Goal: Task Accomplishment & Management: Complete application form

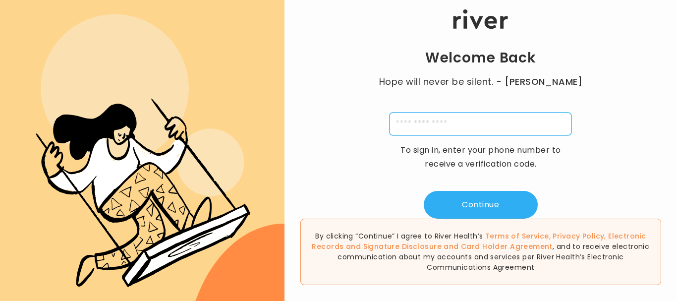
click at [534, 116] on input "tel" at bounding box center [481, 124] width 182 height 23
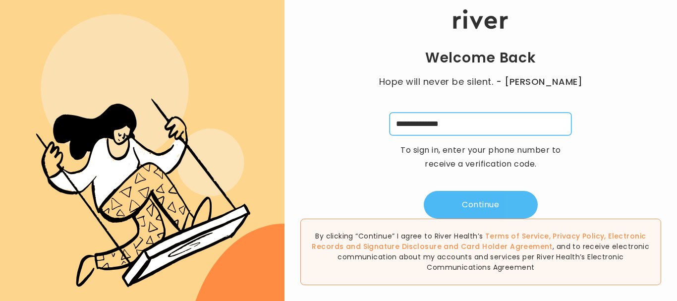
type input "**********"
click at [468, 197] on button "Continue" at bounding box center [481, 205] width 114 height 28
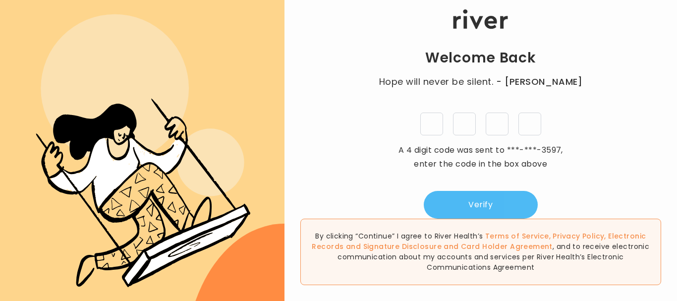
type input "*"
click at [469, 199] on button "Verify" at bounding box center [481, 205] width 114 height 28
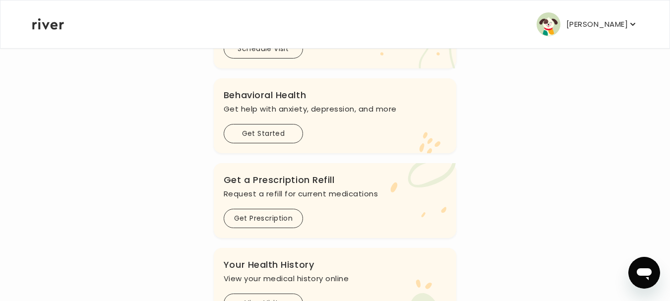
scroll to position [317, 0]
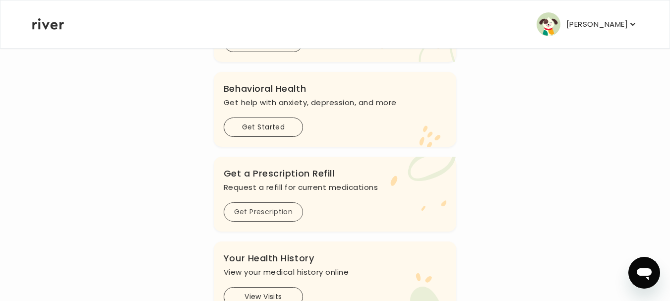
click at [252, 215] on button "Get Prescription" at bounding box center [263, 211] width 79 height 19
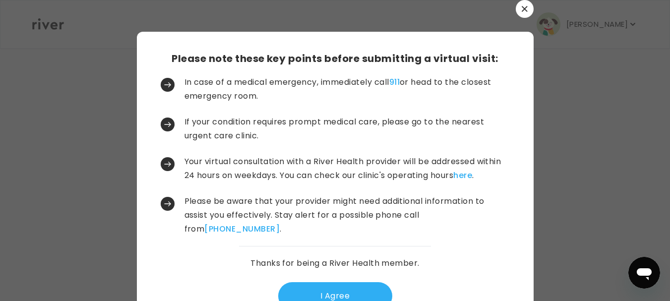
scroll to position [0, 0]
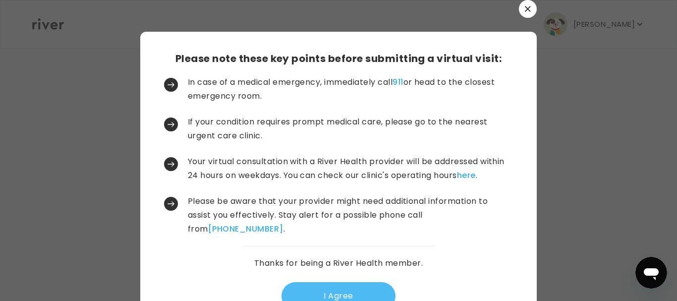
click at [334, 286] on button "I Agree" at bounding box center [339, 296] width 114 height 28
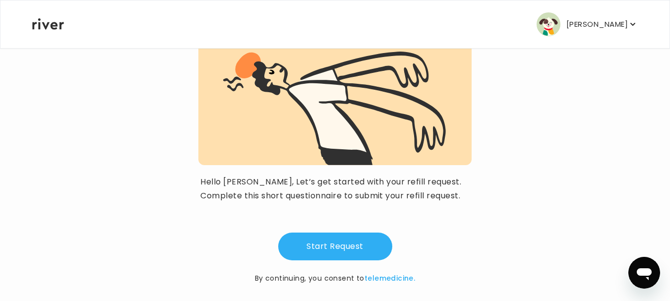
scroll to position [118, 0]
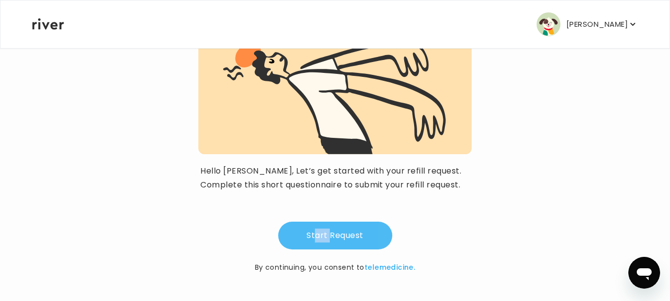
drag, startPoint x: 315, startPoint y: 212, endPoint x: 332, endPoint y: 233, distance: 27.6
click at [332, 233] on div "Start Request By continuing, you consent to telemedicine." at bounding box center [334, 238] width 273 height 69
click at [332, 233] on button "Start Request" at bounding box center [335, 236] width 114 height 28
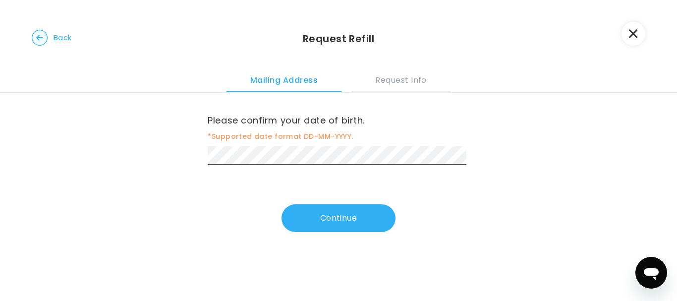
click at [332, 234] on div "Please confirm your date of birth. *Supported date format DD-MM-YYYY. Continue" at bounding box center [338, 175] width 677 height 164
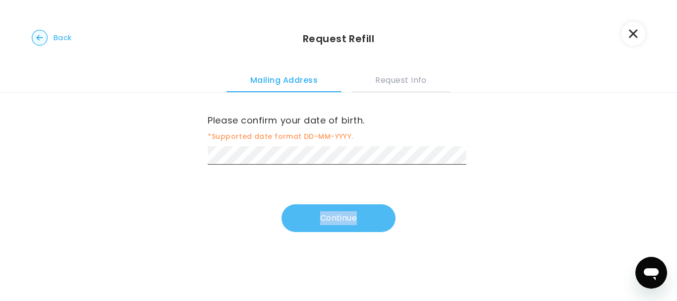
click at [337, 213] on button "Continue" at bounding box center [339, 218] width 114 height 28
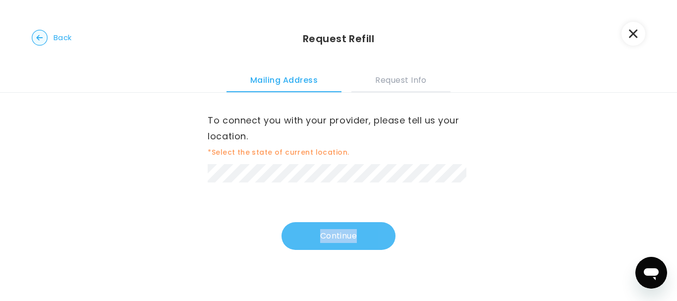
click at [340, 237] on button "Continue" at bounding box center [339, 236] width 114 height 28
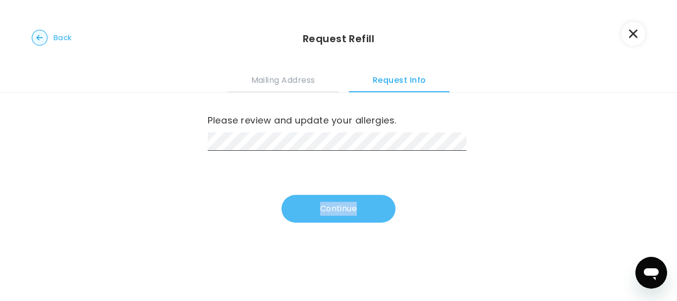
click at [339, 204] on button "Continue" at bounding box center [339, 209] width 114 height 28
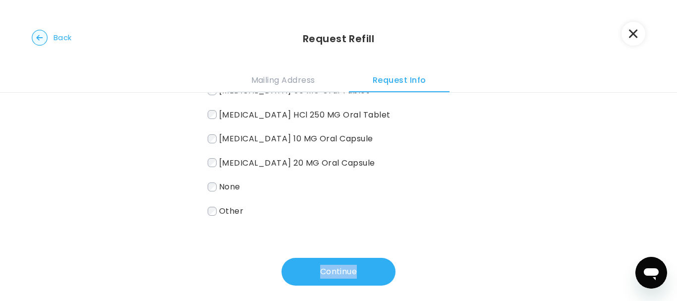
scroll to position [80, 0]
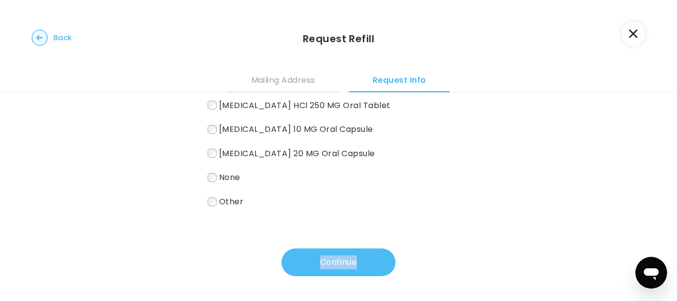
click at [356, 255] on button "Continue" at bounding box center [339, 262] width 114 height 28
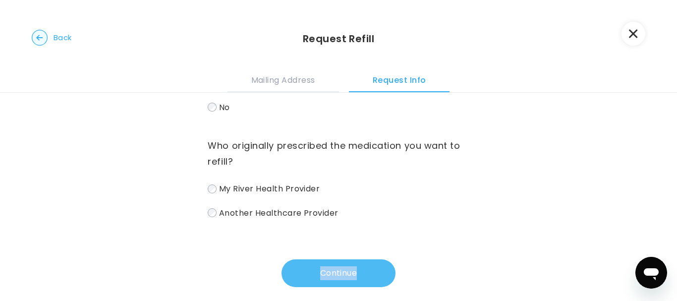
scroll to position [0, 0]
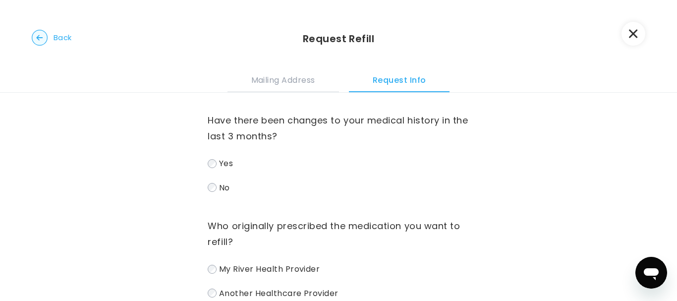
click at [37, 36] on circle "button" at bounding box center [39, 37] width 15 height 15
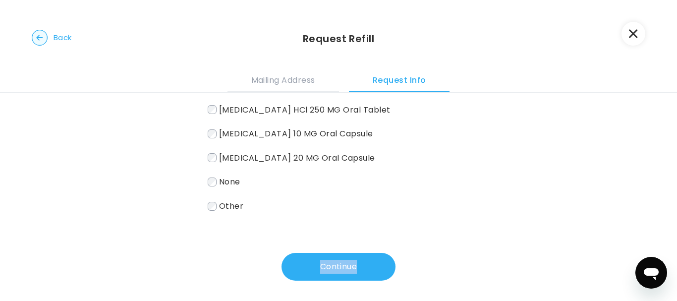
scroll to position [76, 0]
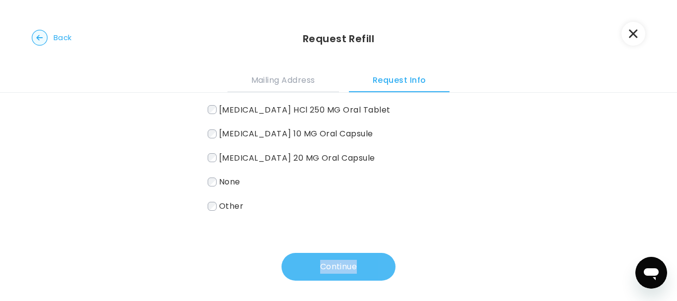
click at [351, 262] on button "Continue" at bounding box center [339, 267] width 114 height 28
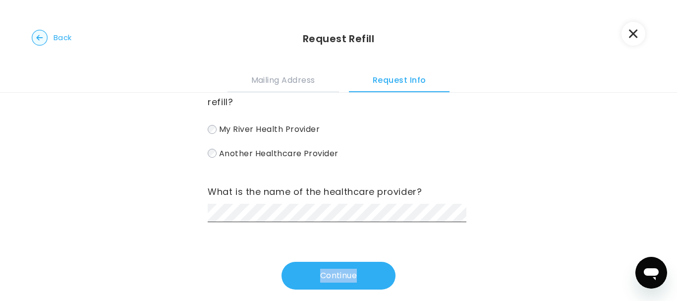
scroll to position [153, 0]
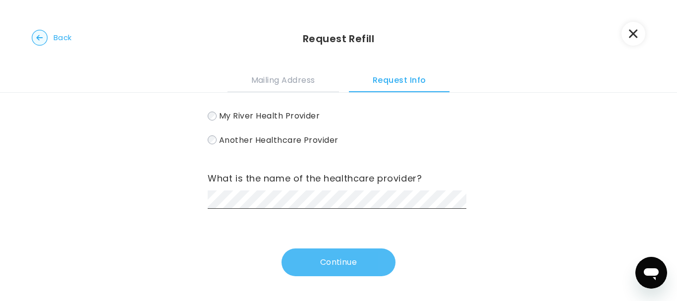
click at [318, 264] on button "Continue" at bounding box center [339, 262] width 114 height 28
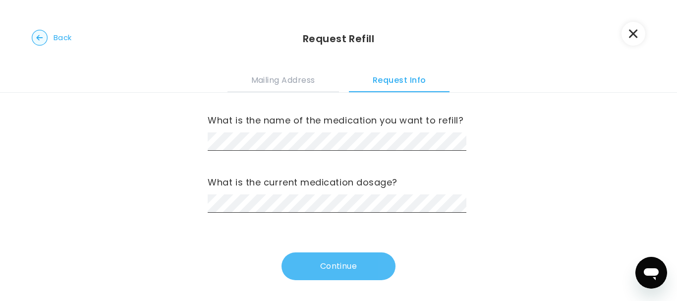
click at [300, 261] on button "Continue" at bounding box center [339, 266] width 114 height 28
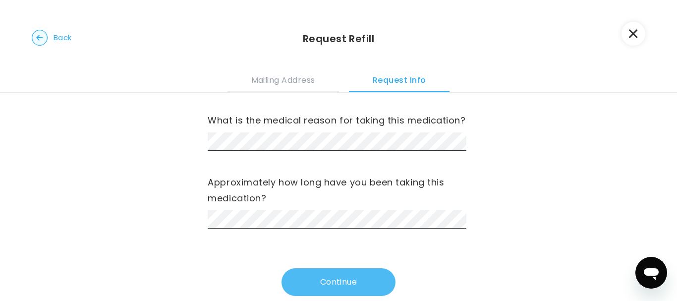
click at [315, 283] on button "Continue" at bounding box center [339, 282] width 114 height 28
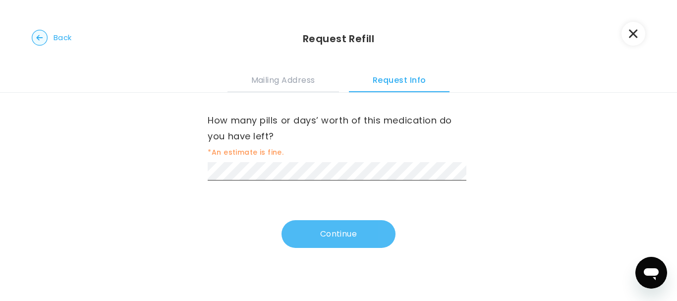
click at [324, 230] on button "Continue" at bounding box center [339, 234] width 114 height 28
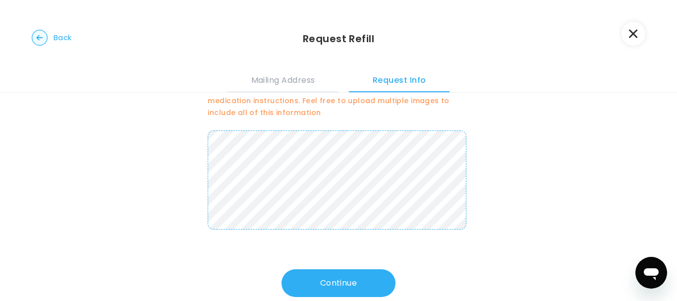
scroll to position [79, 0]
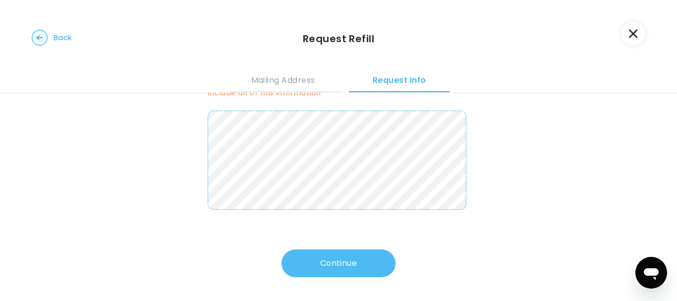
click at [359, 259] on button "Continue" at bounding box center [339, 263] width 114 height 28
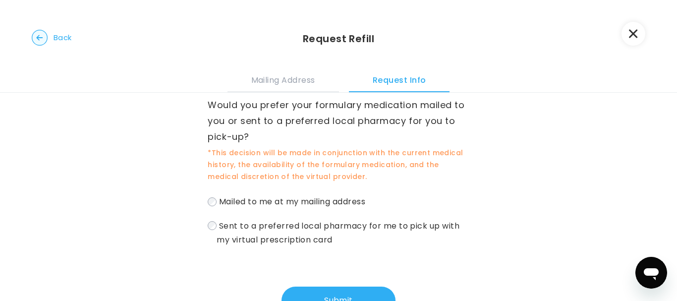
scroll to position [20, 0]
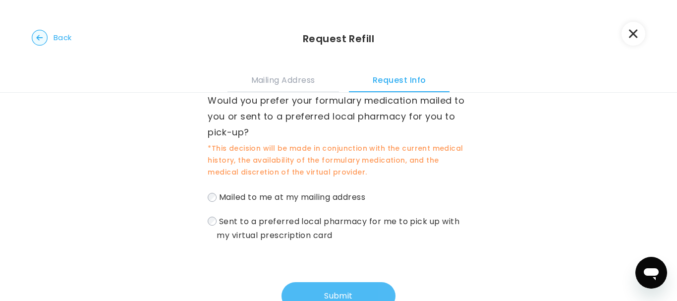
click at [373, 285] on button "Submit" at bounding box center [339, 296] width 114 height 28
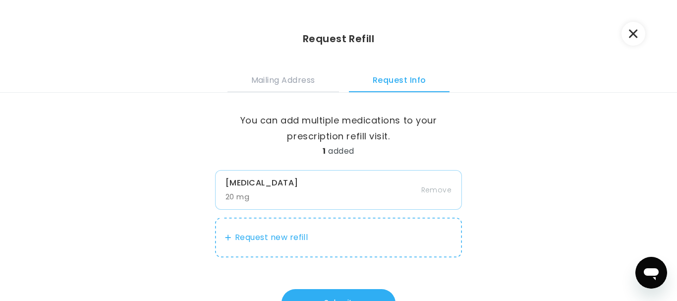
click at [286, 237] on button "Request new refill" at bounding box center [338, 238] width 247 height 40
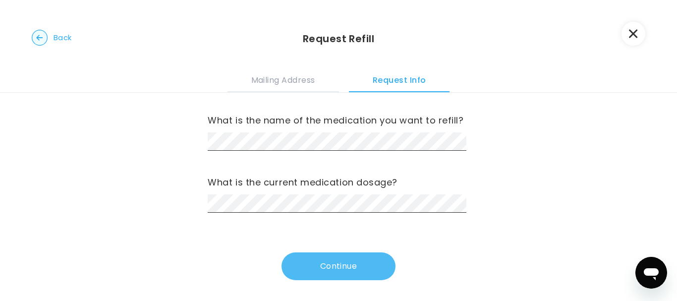
click at [314, 259] on button "Continue" at bounding box center [339, 266] width 114 height 28
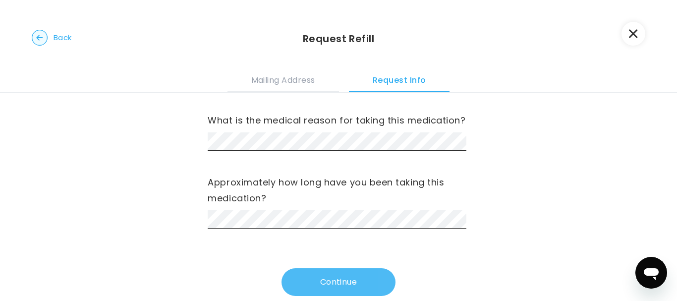
click at [304, 285] on button "Continue" at bounding box center [339, 282] width 114 height 28
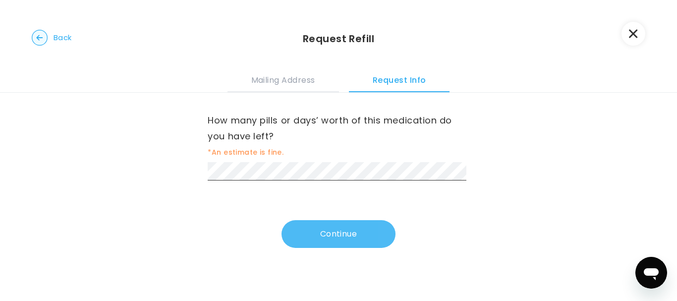
click at [292, 228] on button "Continue" at bounding box center [339, 234] width 114 height 28
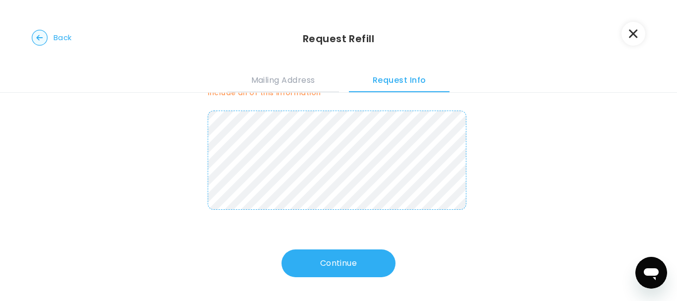
scroll to position [80, 0]
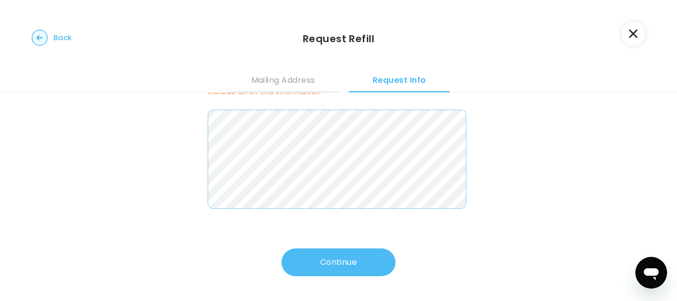
click at [350, 262] on button "Continue" at bounding box center [339, 262] width 114 height 28
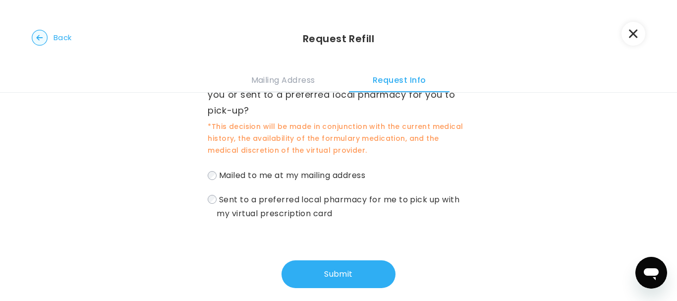
scroll to position [54, 0]
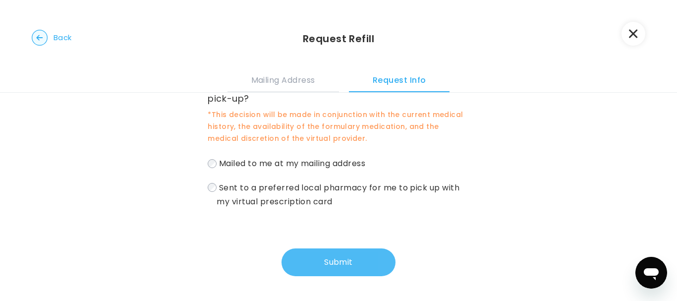
click at [338, 265] on button "Submit" at bounding box center [339, 262] width 114 height 28
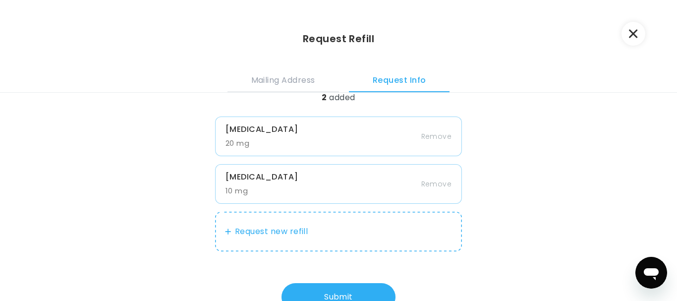
scroll to position [41, 0]
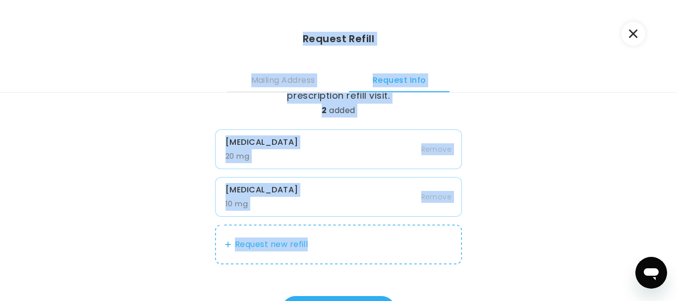
drag, startPoint x: 338, startPoint y: 266, endPoint x: 556, endPoint y: 320, distance: 225.3
click at [556, 300] on html "[PERSON_NAME] Profile Add Family Activate Card Reimbursement Terms of Service P…" at bounding box center [338, 150] width 677 height 301
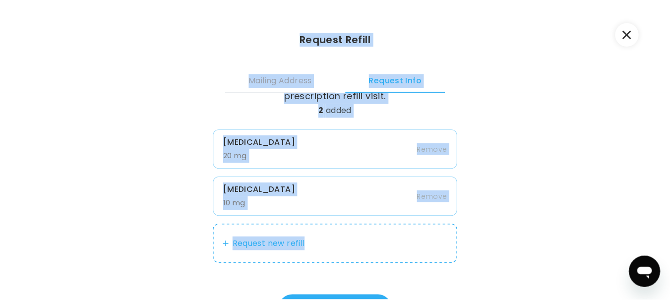
scroll to position [88, 0]
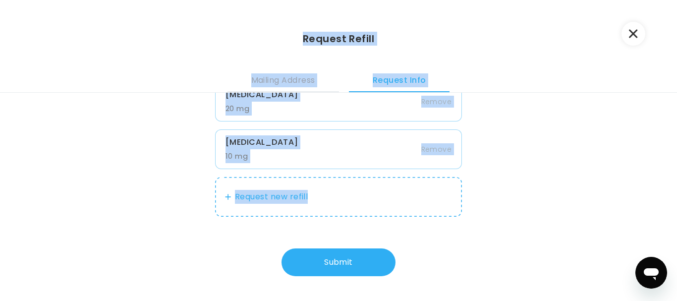
click at [535, 200] on div "You can add multiple medications to your prescription refill visit. 2 added [ME…" at bounding box center [338, 197] width 677 height 208
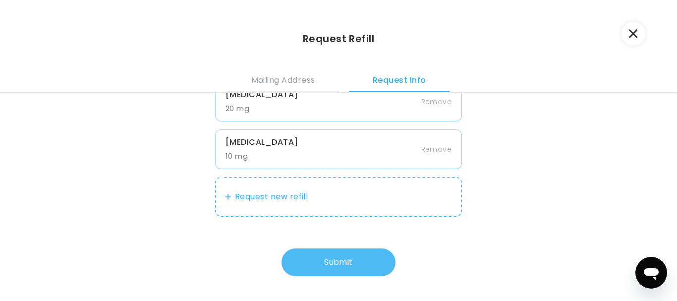
click at [357, 267] on button "Submit" at bounding box center [339, 262] width 114 height 28
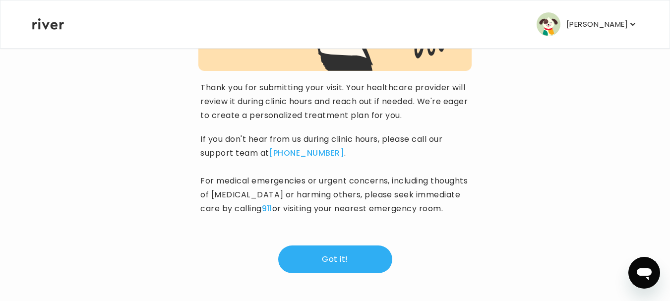
scroll to position [196, 0]
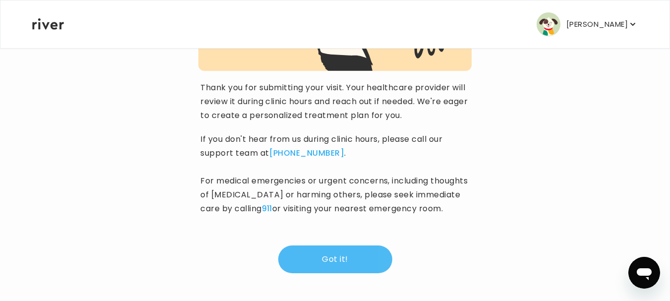
click at [378, 251] on button "Got it!" at bounding box center [335, 259] width 114 height 28
